Goal: Find specific page/section: Find specific page/section

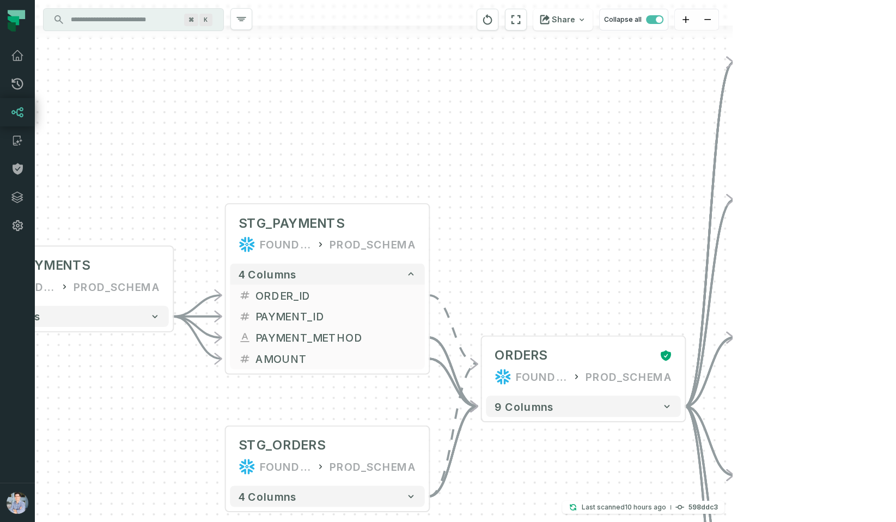
click at [565, 121] on div "+ orders foundational view + 8 columns + Monthly Revenue POWER BI /Sales/Report…" at bounding box center [384, 261] width 698 height 522
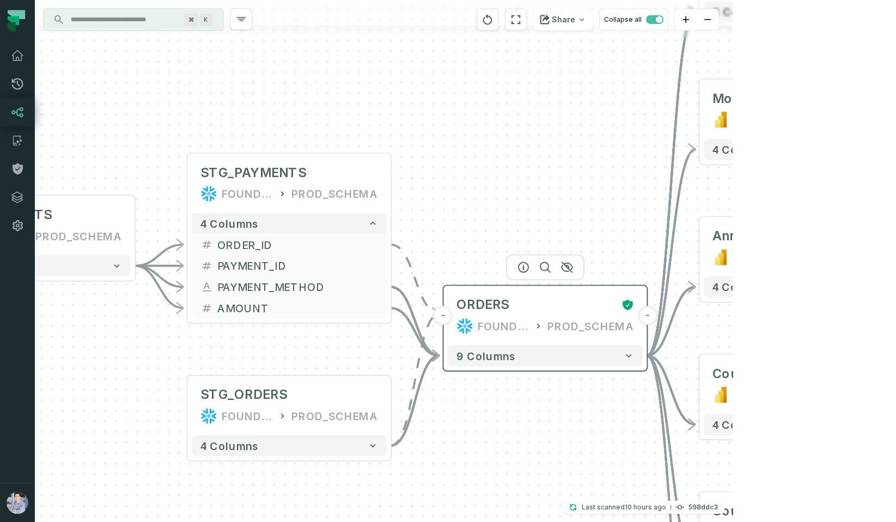
click at [530, 320] on div "FOUNDATIONAL_DB" at bounding box center [504, 326] width 52 height 17
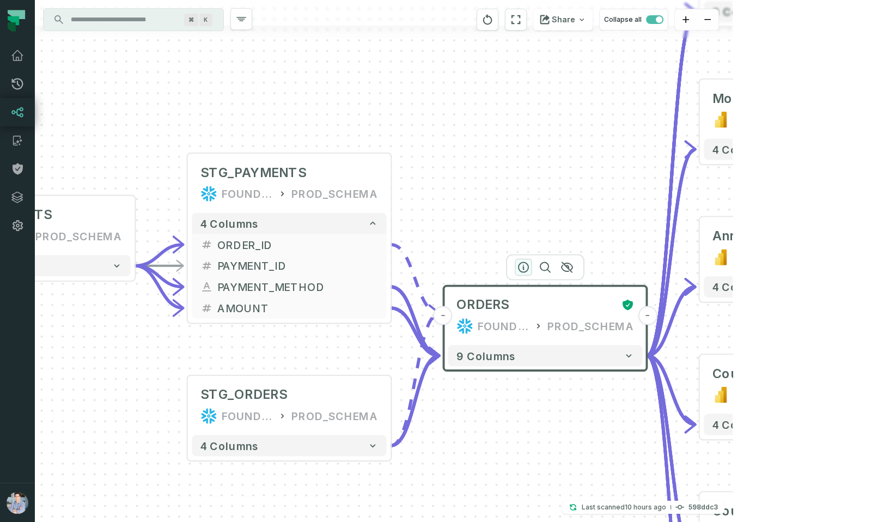
click at [519, 268] on icon "button" at bounding box center [524, 268] width 10 height 10
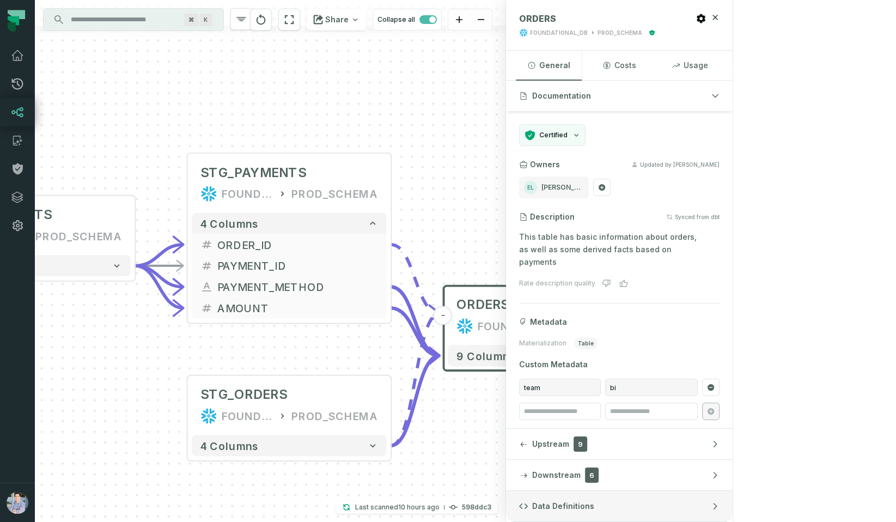
click at [594, 501] on span "Data Definitions" at bounding box center [563, 506] width 62 height 11
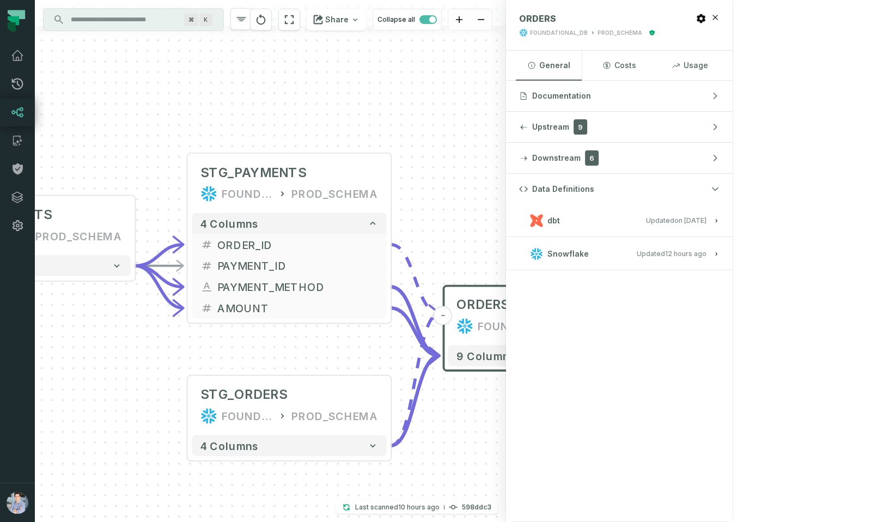
click at [720, 226] on button "dbt Updated 1/6/2025, 1:15:21 PM" at bounding box center [619, 220] width 200 height 15
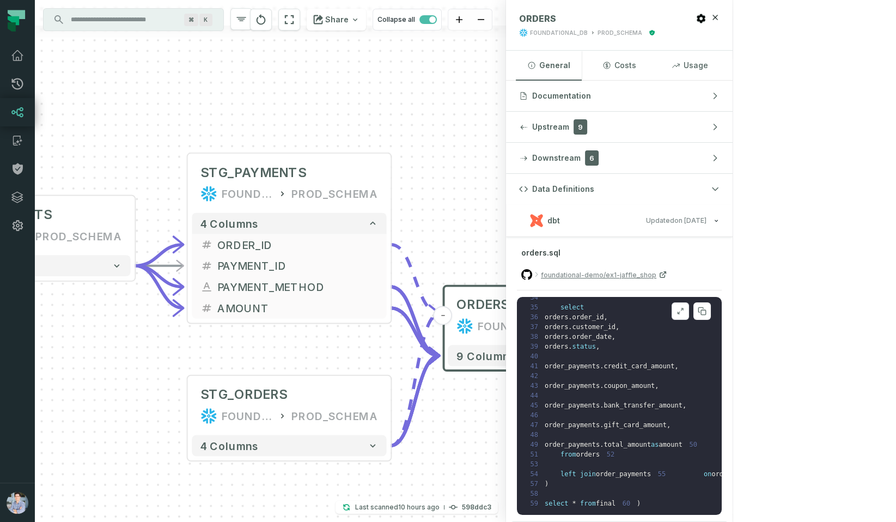
scroll to position [383, 0]
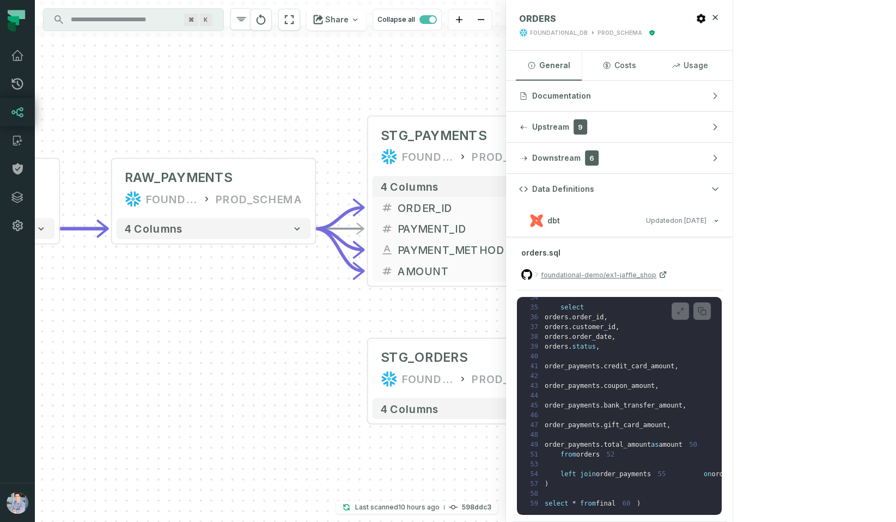
drag, startPoint x: 483, startPoint y: 212, endPoint x: 663, endPoint y: 175, distance: 184.5
click at [506, 175] on div "+ orders foundational view + 8 columns + Monthly Revenue POWER BI /Sales/Report…" at bounding box center [270, 261] width 471 height 522
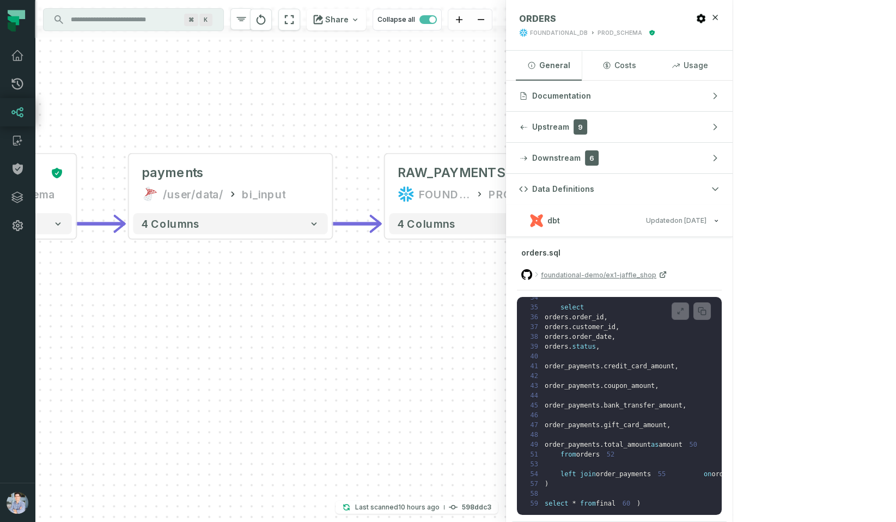
drag, startPoint x: 133, startPoint y: 374, endPoint x: 407, endPoint y: 369, distance: 273.5
click at [407, 369] on div "+ orders foundational view + 8 columns + Monthly Revenue POWER BI /Sales/Report…" at bounding box center [270, 261] width 471 height 522
click at [258, 187] on div "bi_input" at bounding box center [265, 194] width 44 height 17
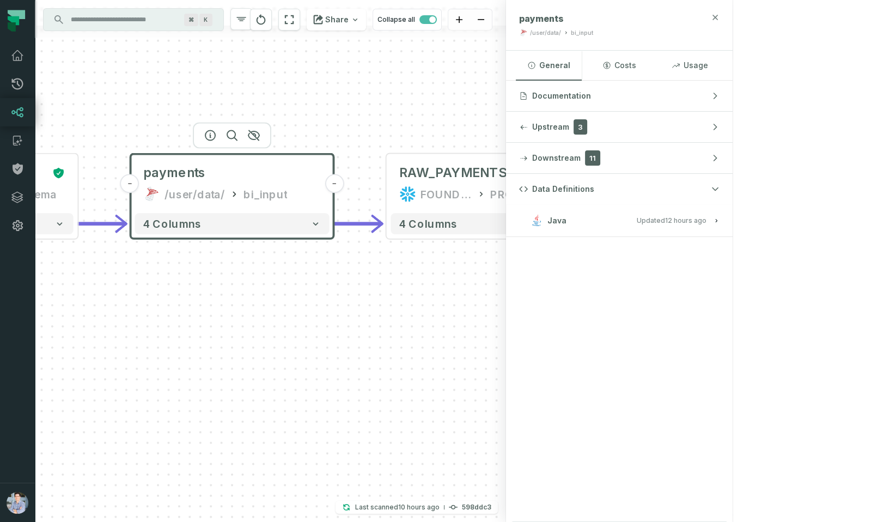
click at [720, 15] on icon "button" at bounding box center [715, 17] width 9 height 9
